Goal: Information Seeking & Learning: Learn about a topic

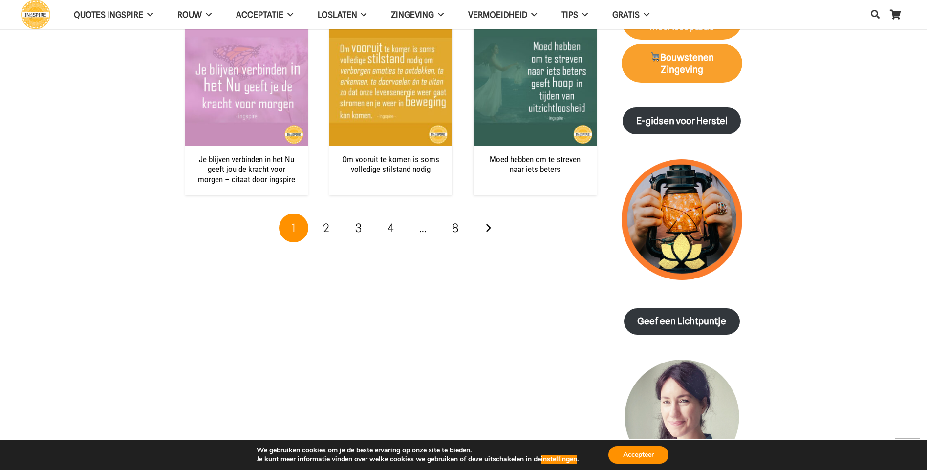
scroll to position [1319, 0]
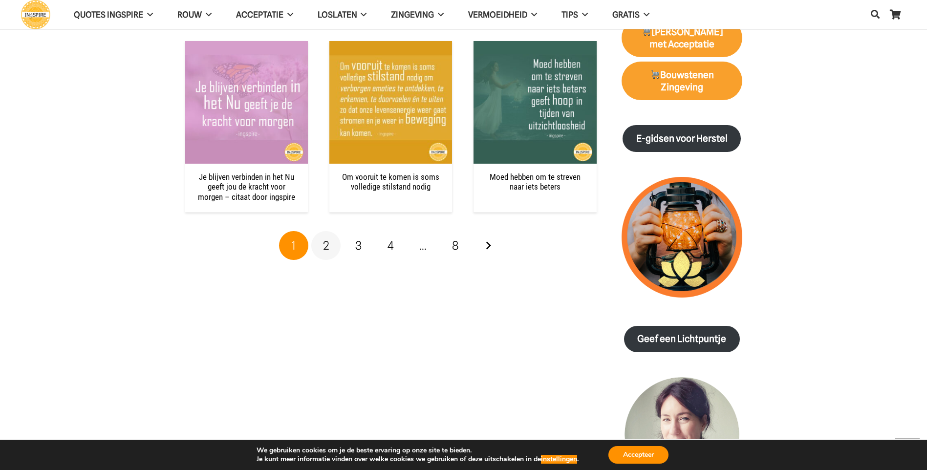
click at [325, 238] on span "2" at bounding box center [326, 245] width 6 height 14
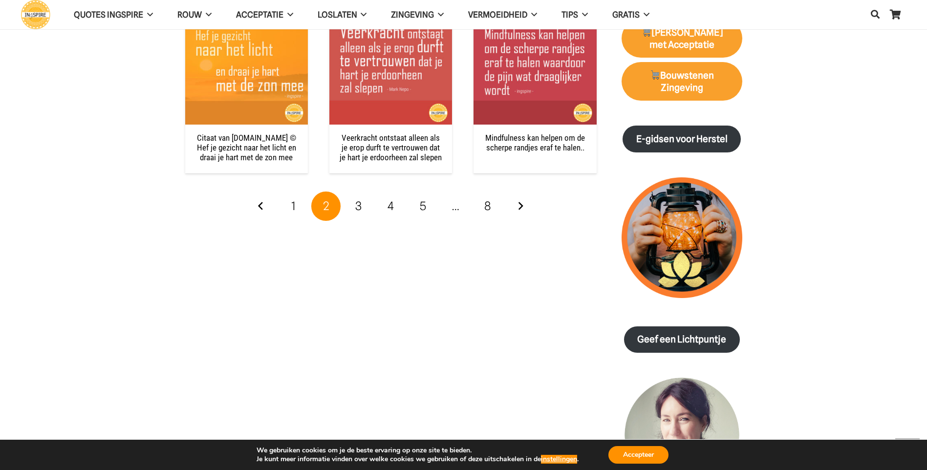
scroll to position [1319, 0]
click at [360, 209] on span "3" at bounding box center [358, 205] width 6 height 14
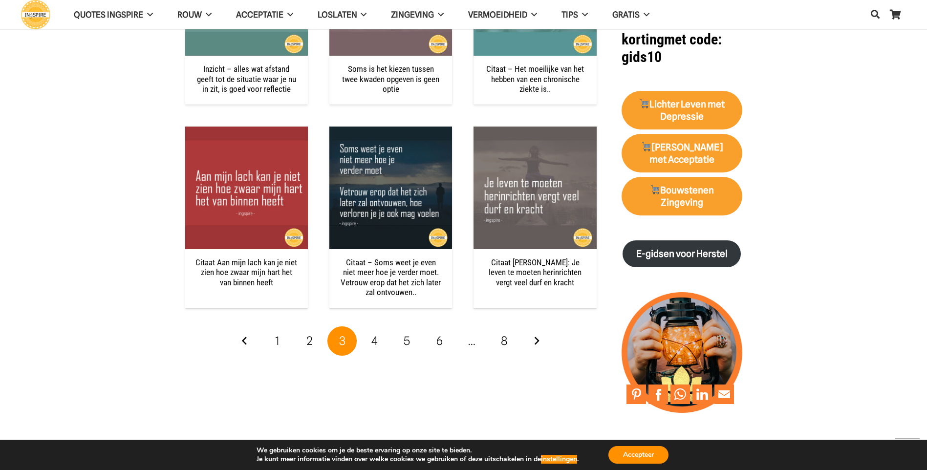
scroll to position [1222, 0]
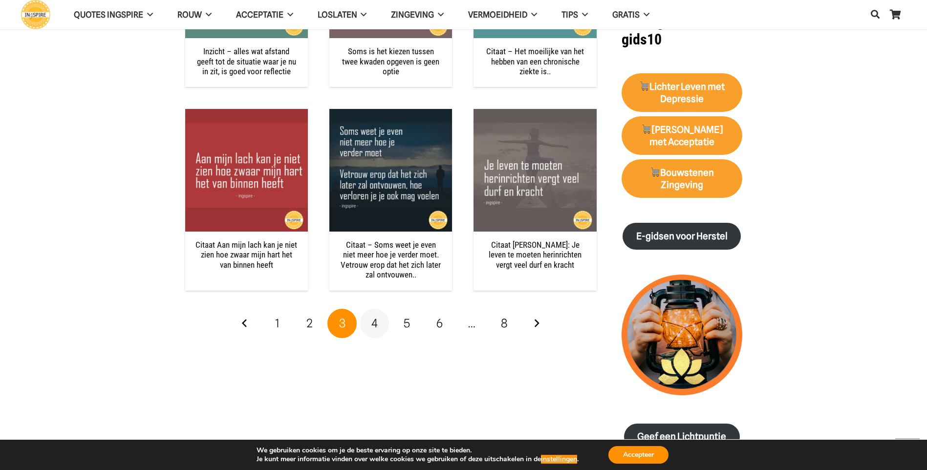
click at [368, 316] on link "4" at bounding box center [374, 323] width 29 height 29
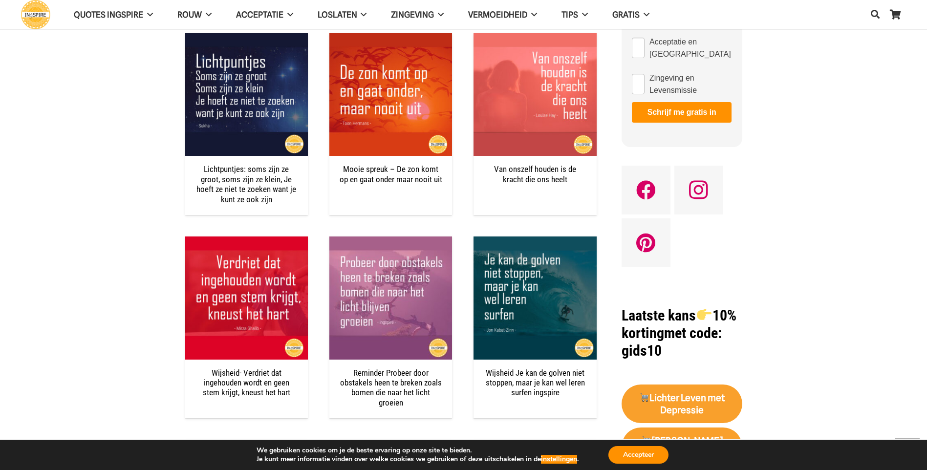
scroll to position [928, 0]
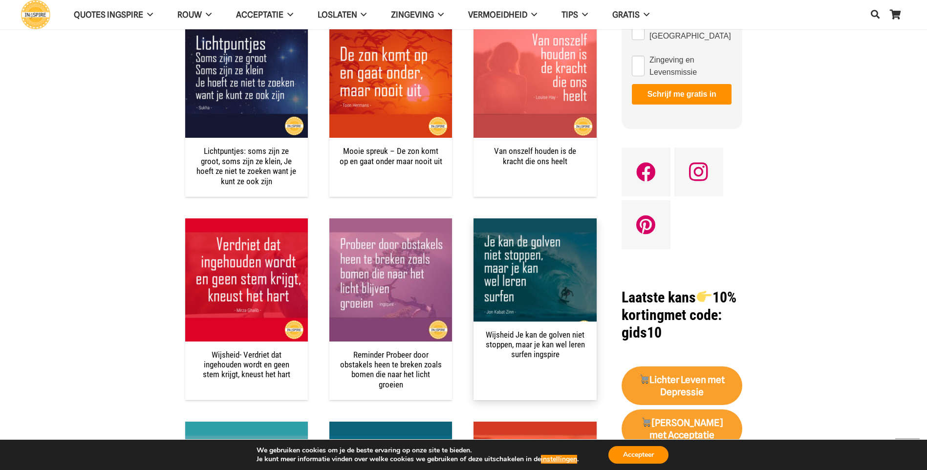
click at [540, 348] on link "Wijsheid Je kan de golven niet stoppen, maar je kan wel leren surfen ingspire" at bounding box center [535, 345] width 99 height 30
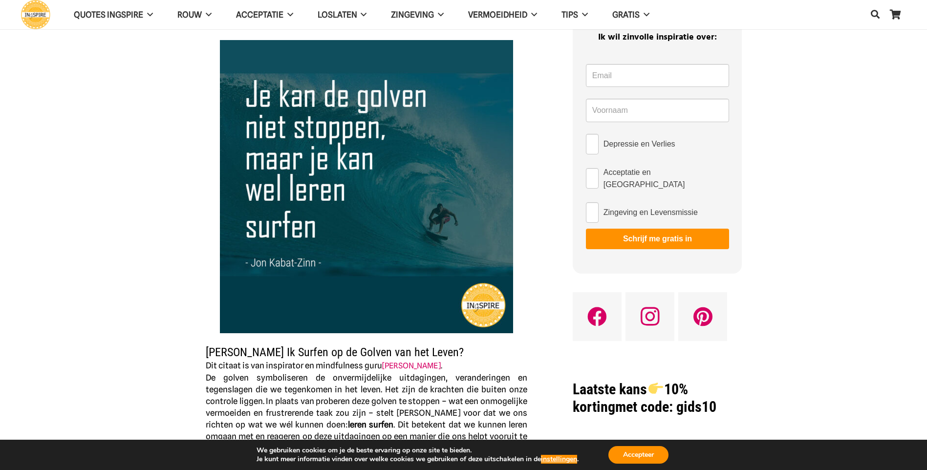
scroll to position [49, 0]
